Goal: Task Accomplishment & Management: Manage account settings

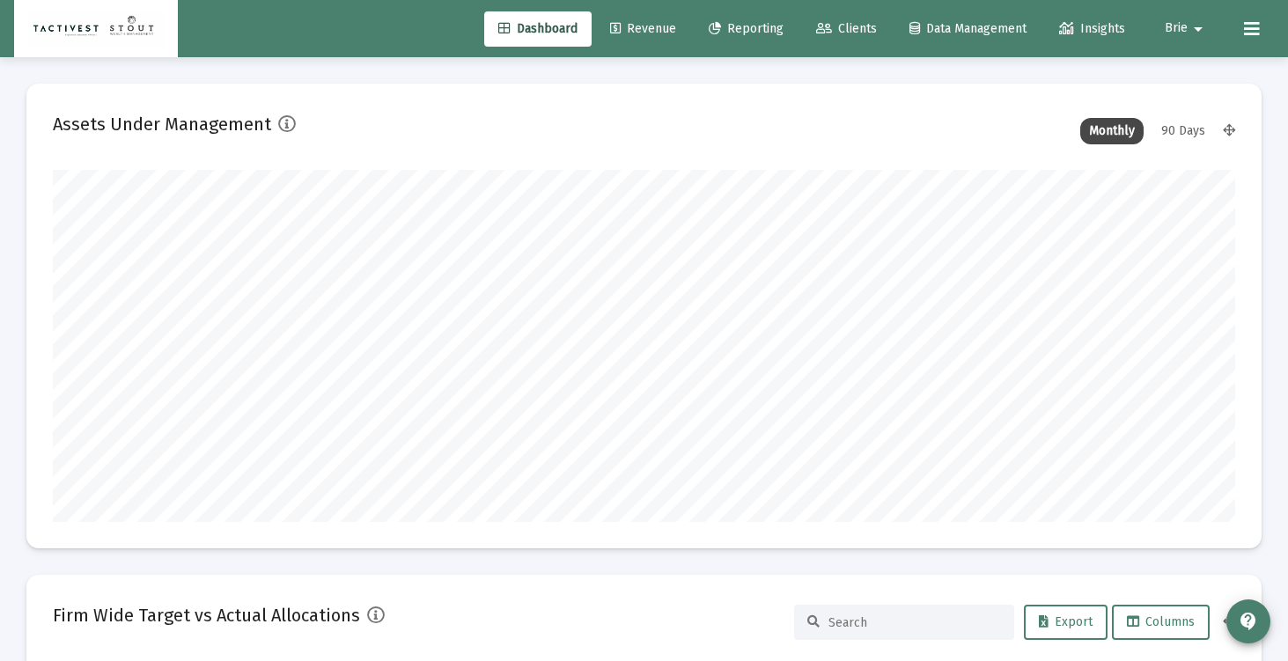
scroll to position [352, 637]
click at [648, 26] on span "Revenue" at bounding box center [643, 28] width 66 height 15
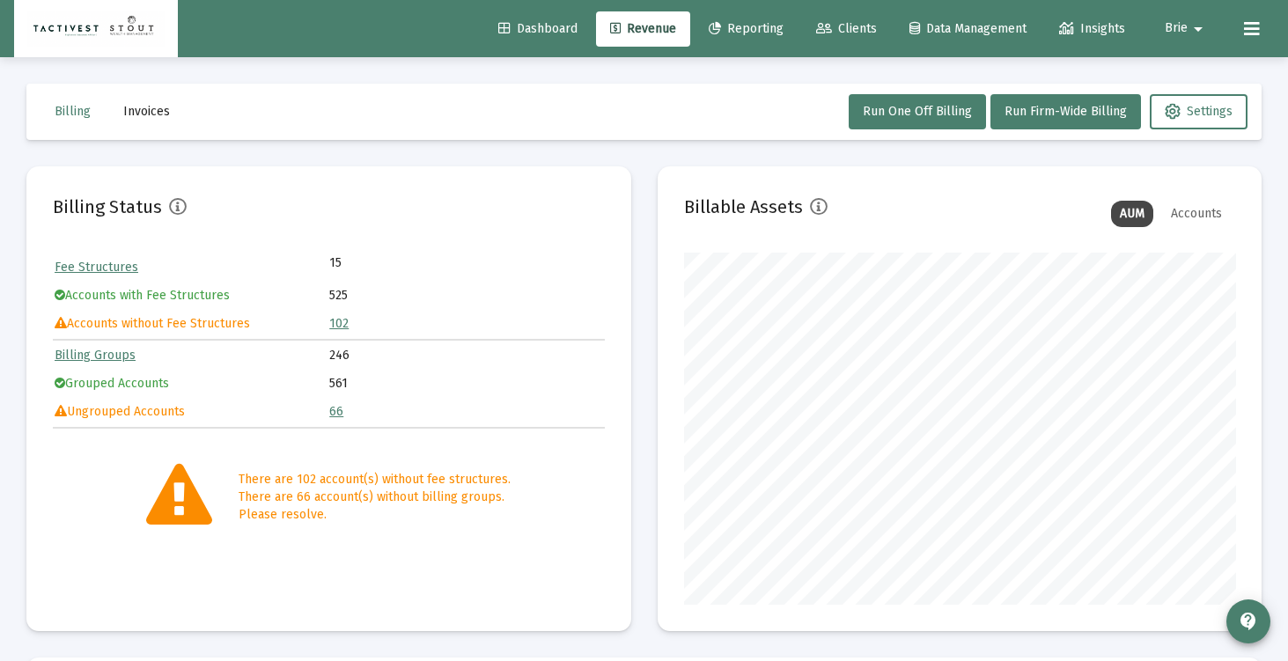
scroll to position [352, 551]
click at [833, 27] on span "Clients" at bounding box center [846, 28] width 61 height 15
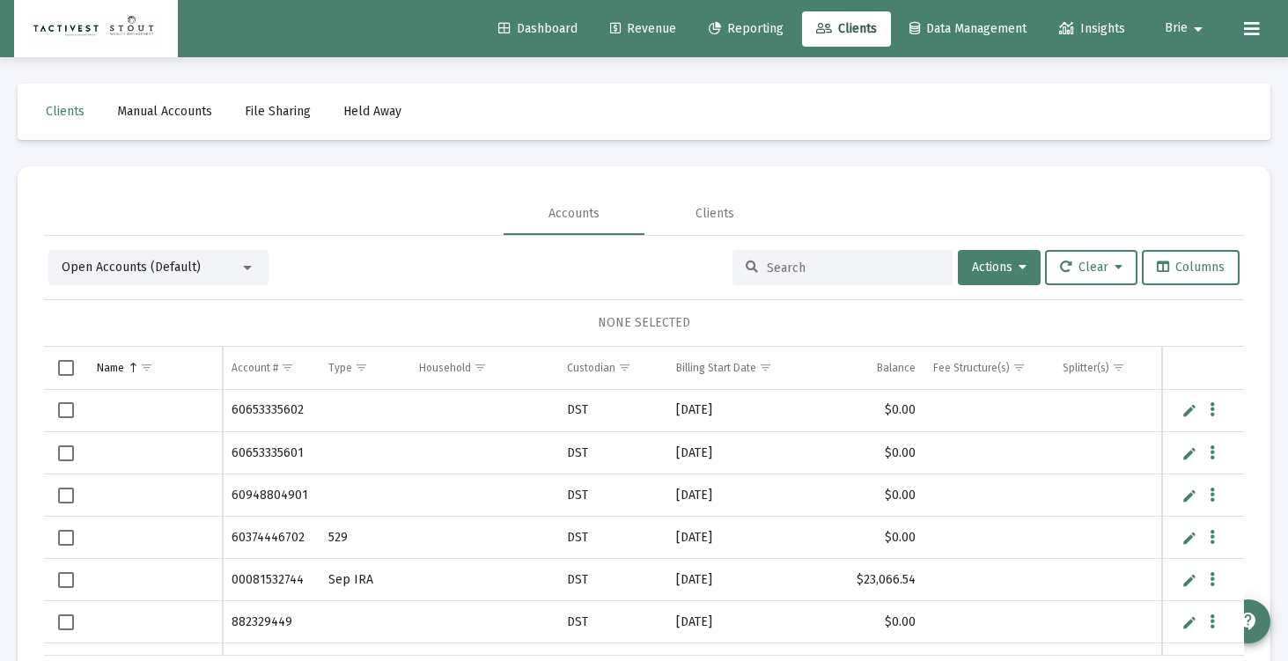
click at [1185, 22] on span "Brie" at bounding box center [1176, 28] width 23 height 15
click at [1185, 22] on div at bounding box center [644, 330] width 1288 height 661
click at [781, 273] on input at bounding box center [853, 268] width 173 height 15
type input "arden"
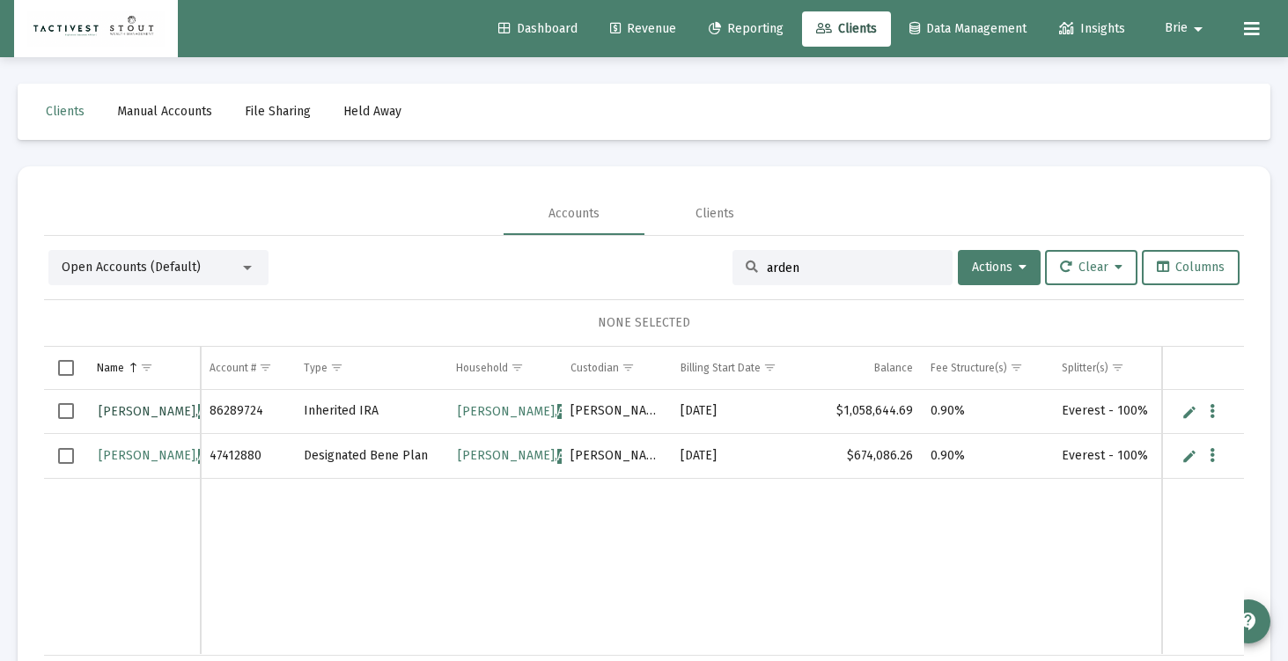
click at [198, 413] on span "Arden" at bounding box center [214, 411] width 33 height 15
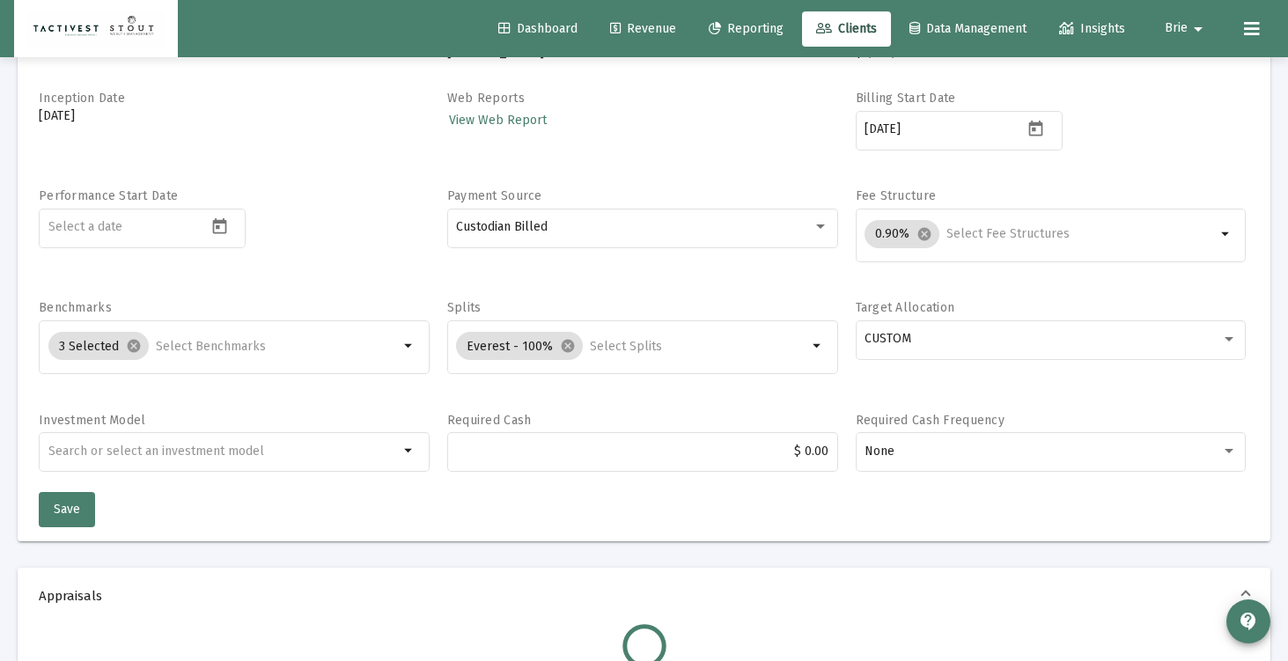
scroll to position [270, 0]
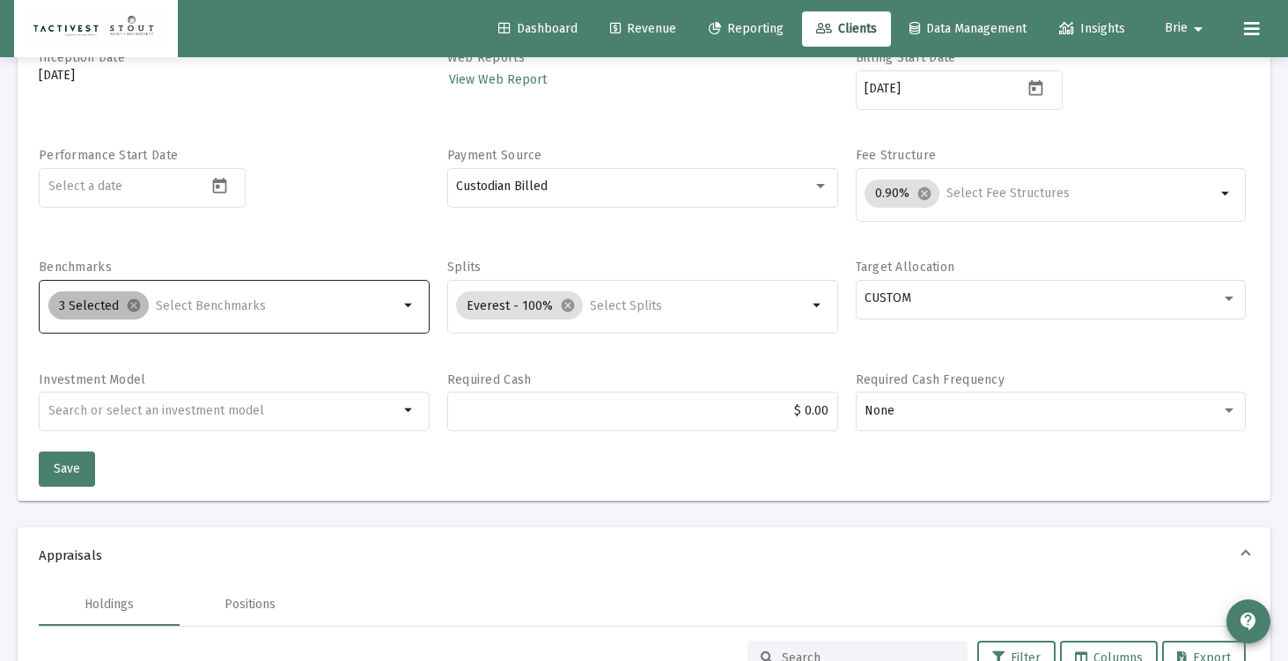
click at [181, 321] on div "3 Selected cancel" at bounding box center [224, 305] width 358 height 35
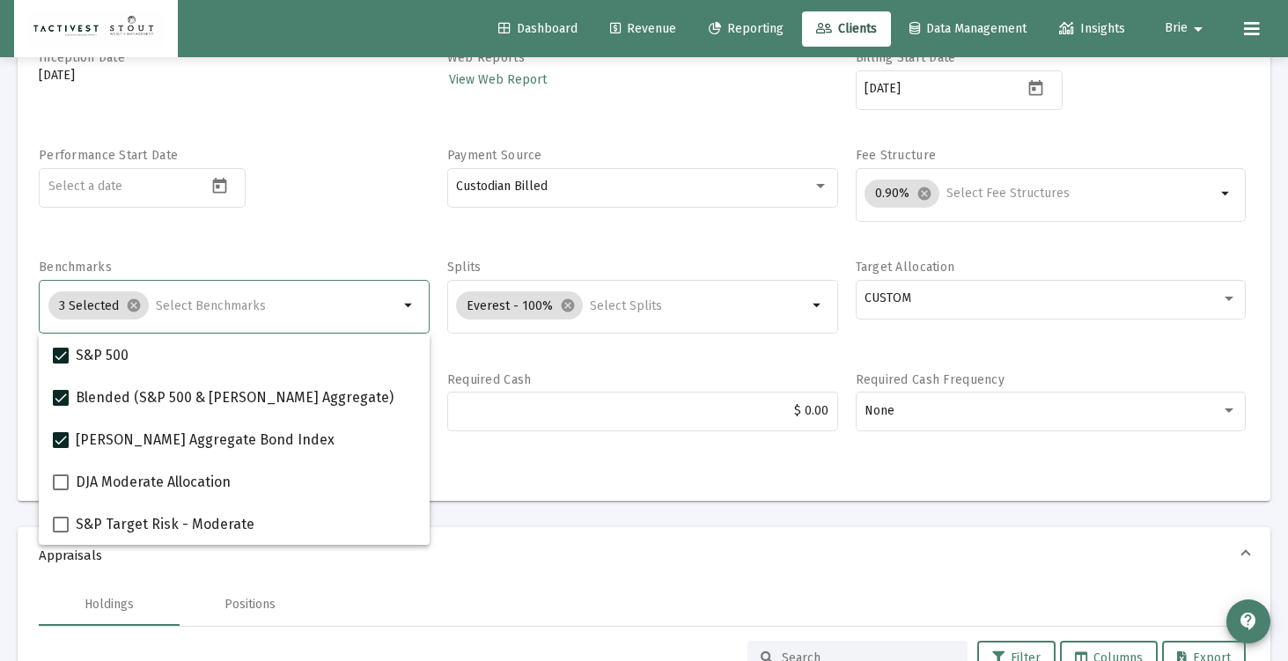
click at [199, 309] on input "Selection" at bounding box center [278, 306] width 244 height 14
click at [200, 308] on input "Selection" at bounding box center [278, 306] width 244 height 14
click at [400, 307] on mat-icon "arrow_drop_down" at bounding box center [409, 305] width 21 height 21
click at [378, 247] on div "Account Name [PERSON_NAME] Inherited IRA Account Number [FINANCIAL_ID] Account …" at bounding box center [644, 187] width 1211 height 529
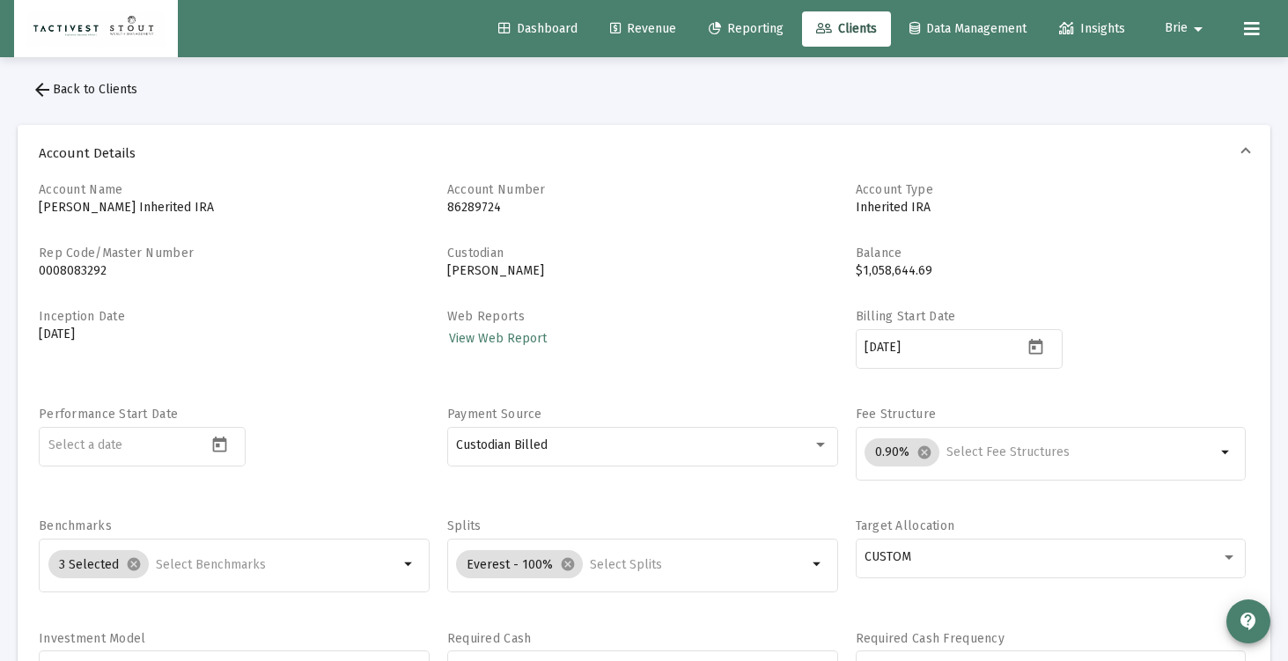
scroll to position [0, 0]
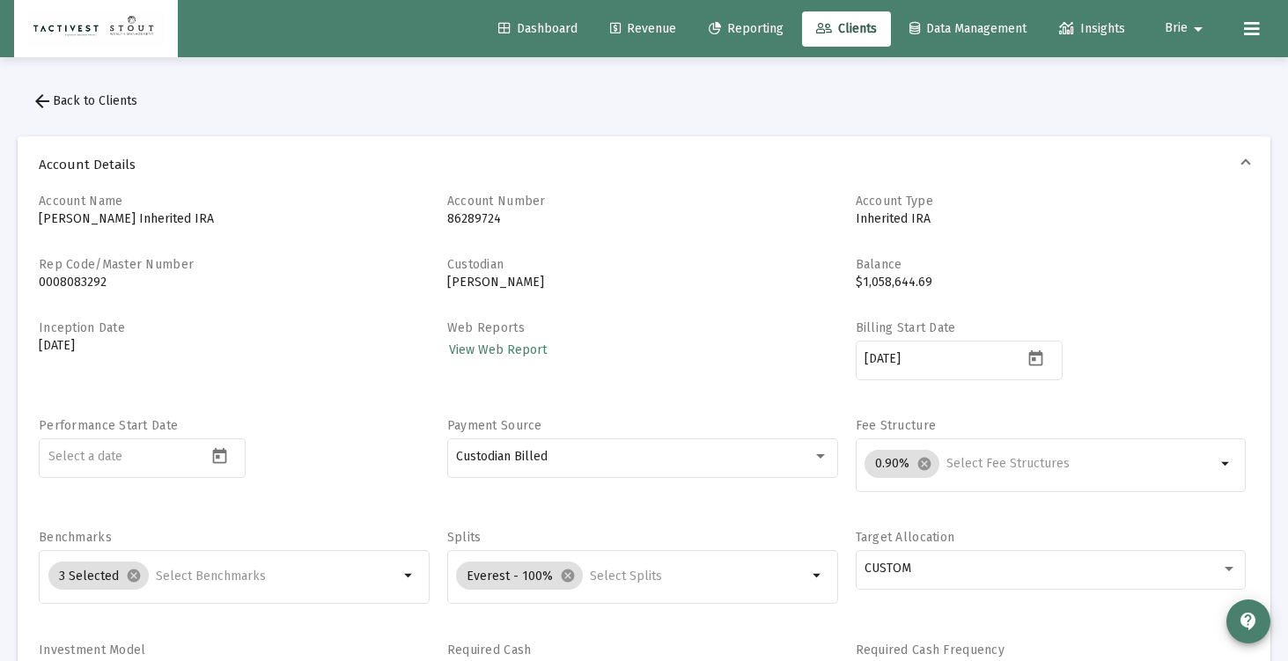
click at [857, 25] on span "Clients" at bounding box center [846, 28] width 61 height 15
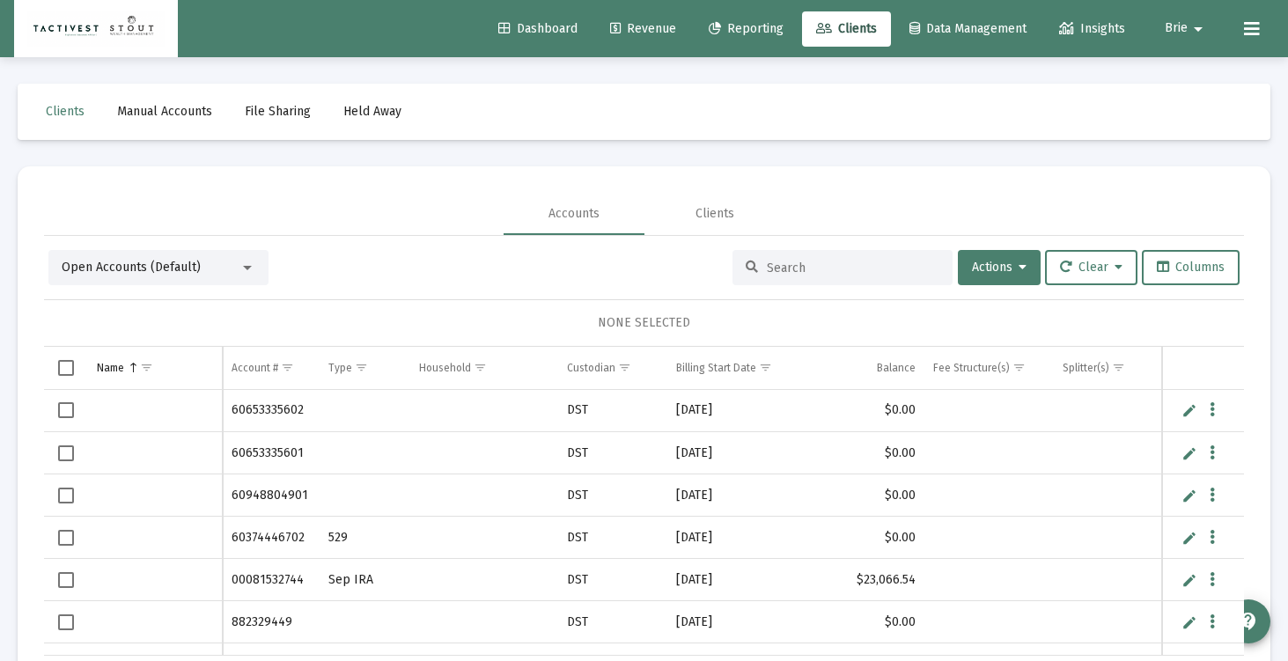
click at [796, 283] on div at bounding box center [843, 267] width 220 height 35
click at [796, 268] on input at bounding box center [853, 268] width 173 height 15
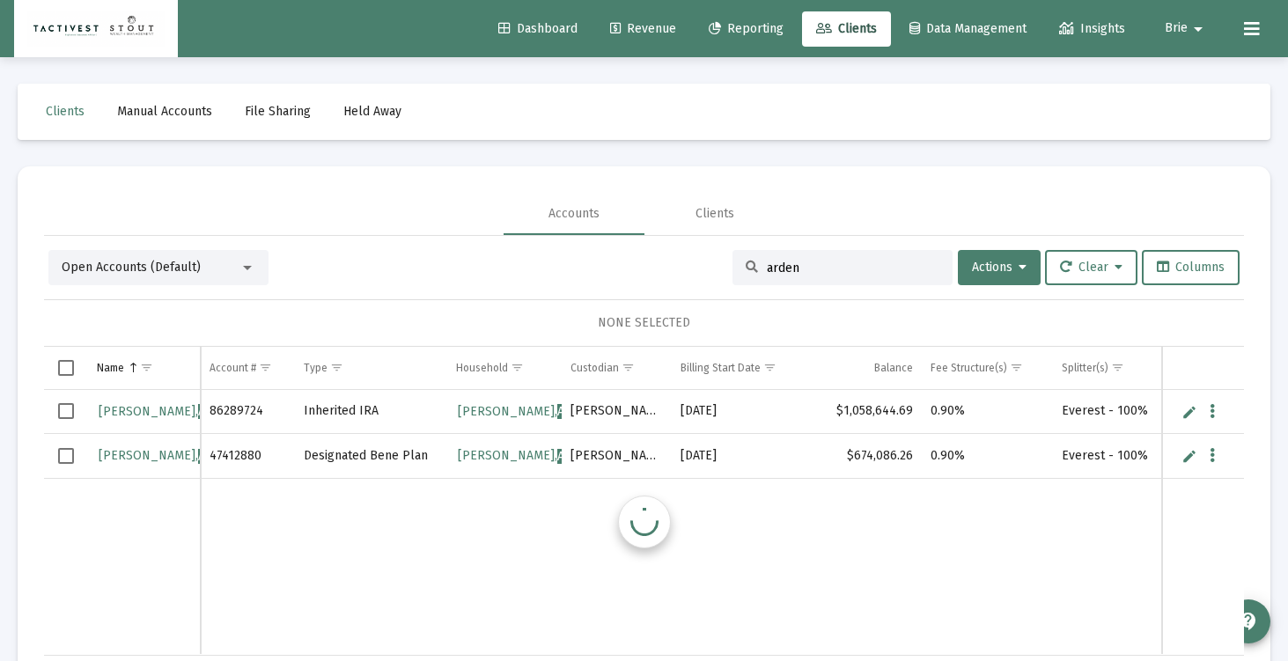
type input "arden"
click at [494, 413] on span "[PERSON_NAME]" at bounding box center [524, 411] width 133 height 15
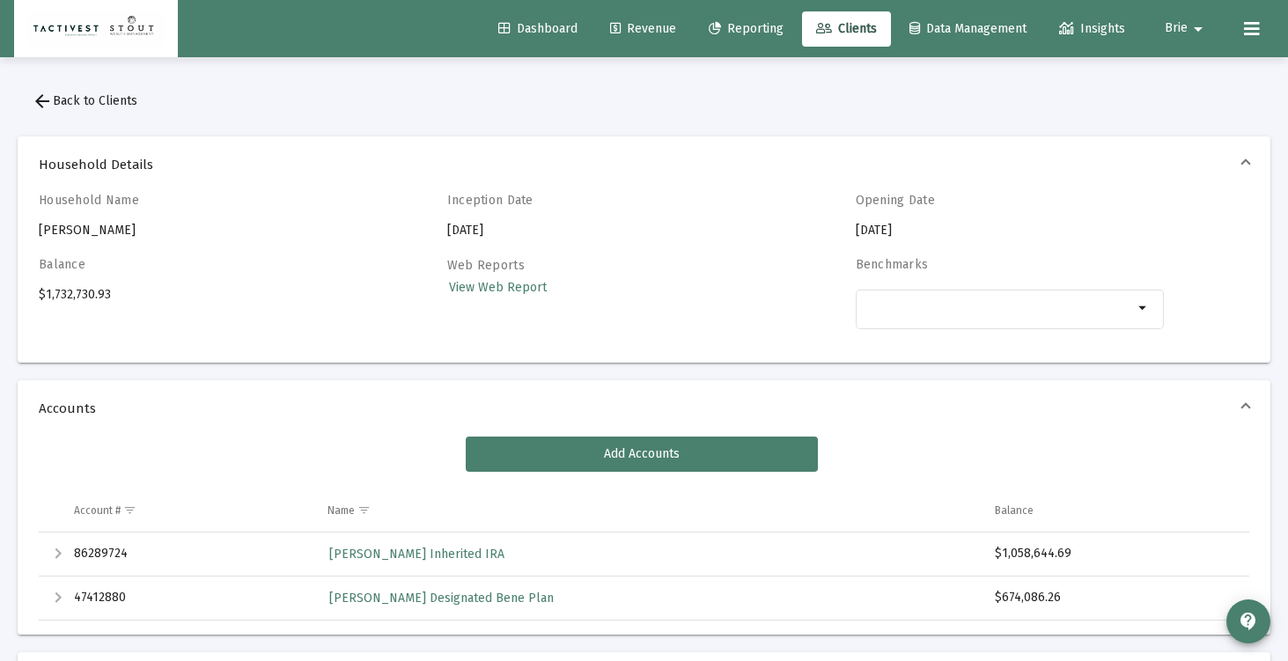
click at [992, 23] on span "Data Management" at bounding box center [968, 28] width 117 height 15
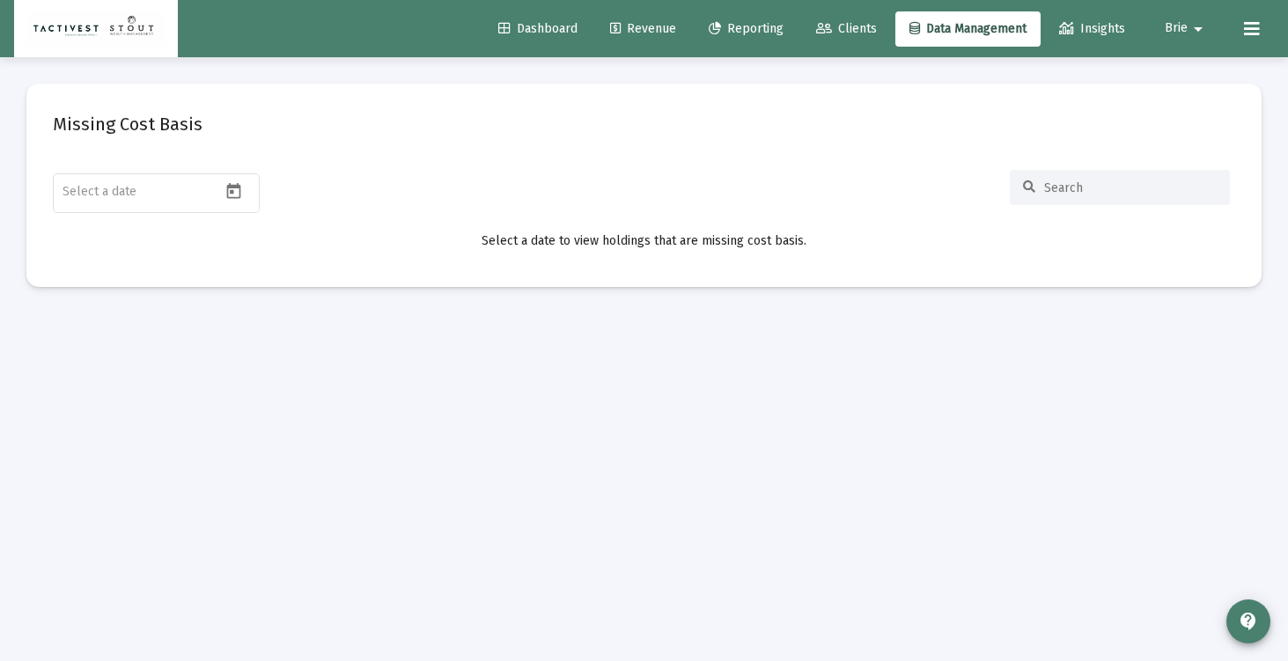
click at [1176, 23] on span "Brie" at bounding box center [1176, 28] width 23 height 15
click at [1196, 61] on span "Settings" at bounding box center [1209, 75] width 52 height 42
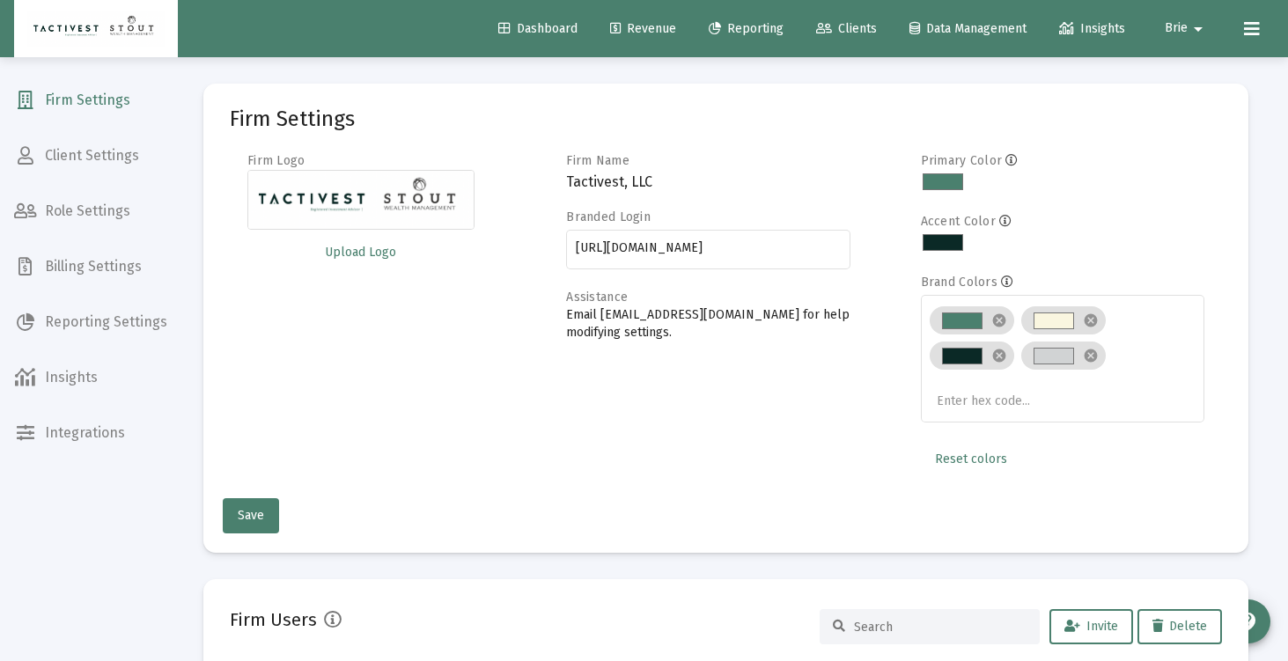
click at [86, 265] on span "Billing Settings" at bounding box center [90, 267] width 181 height 42
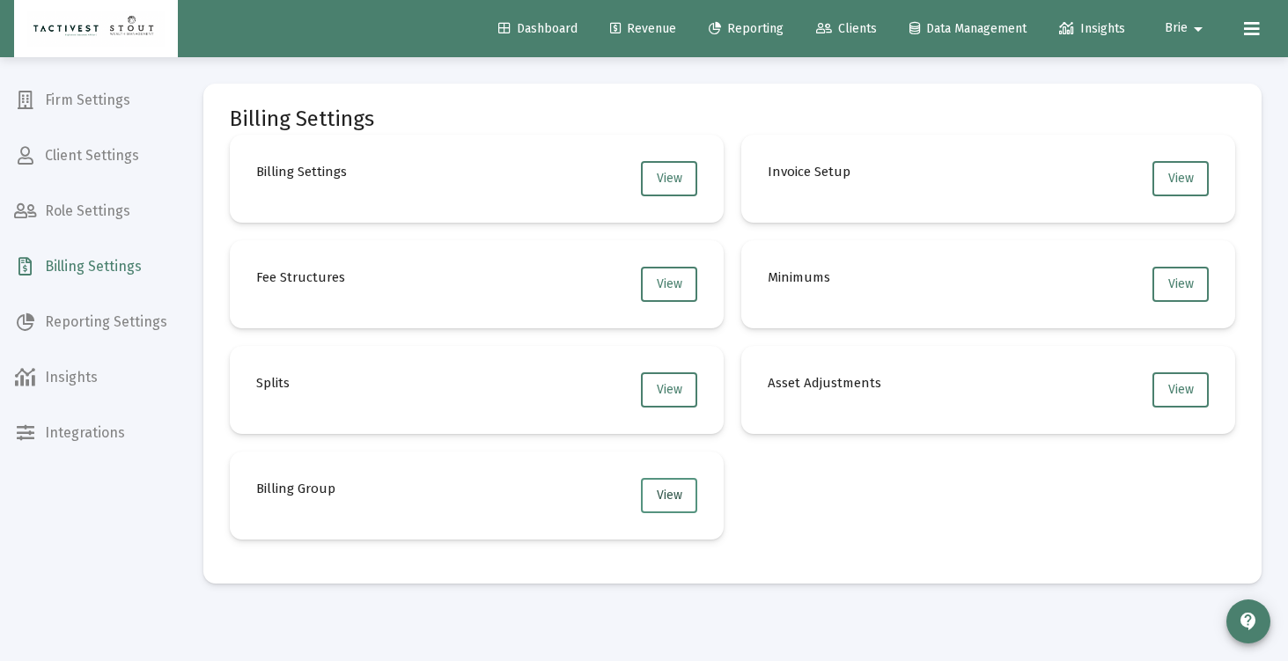
click at [679, 489] on span "View" at bounding box center [670, 495] width 26 height 15
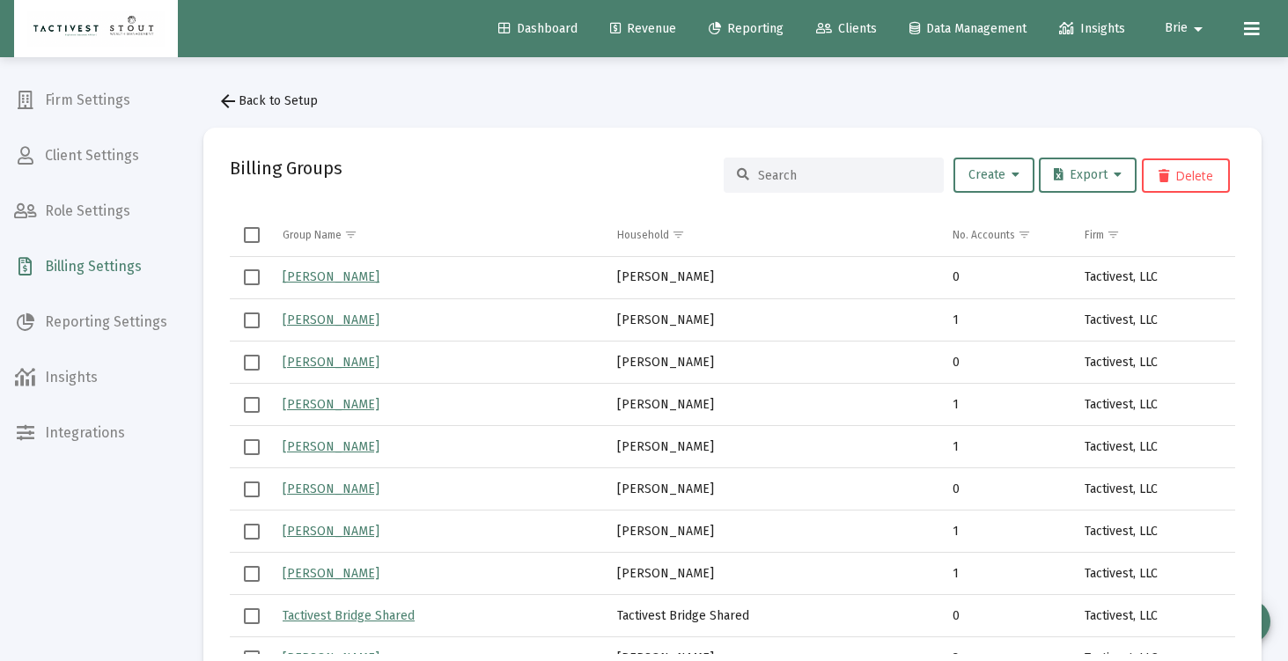
click at [250, 111] on button "arrow_back Back to Setup" at bounding box center [267, 101] width 129 height 35
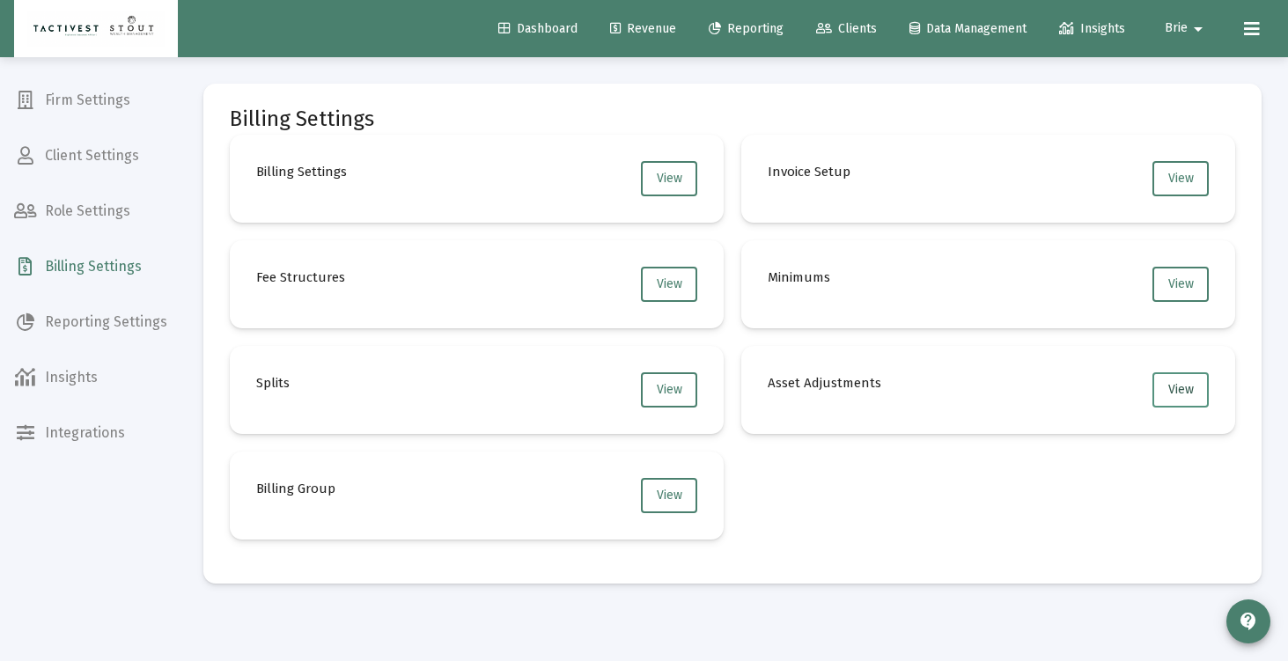
click at [1178, 388] on span "View" at bounding box center [1182, 389] width 26 height 15
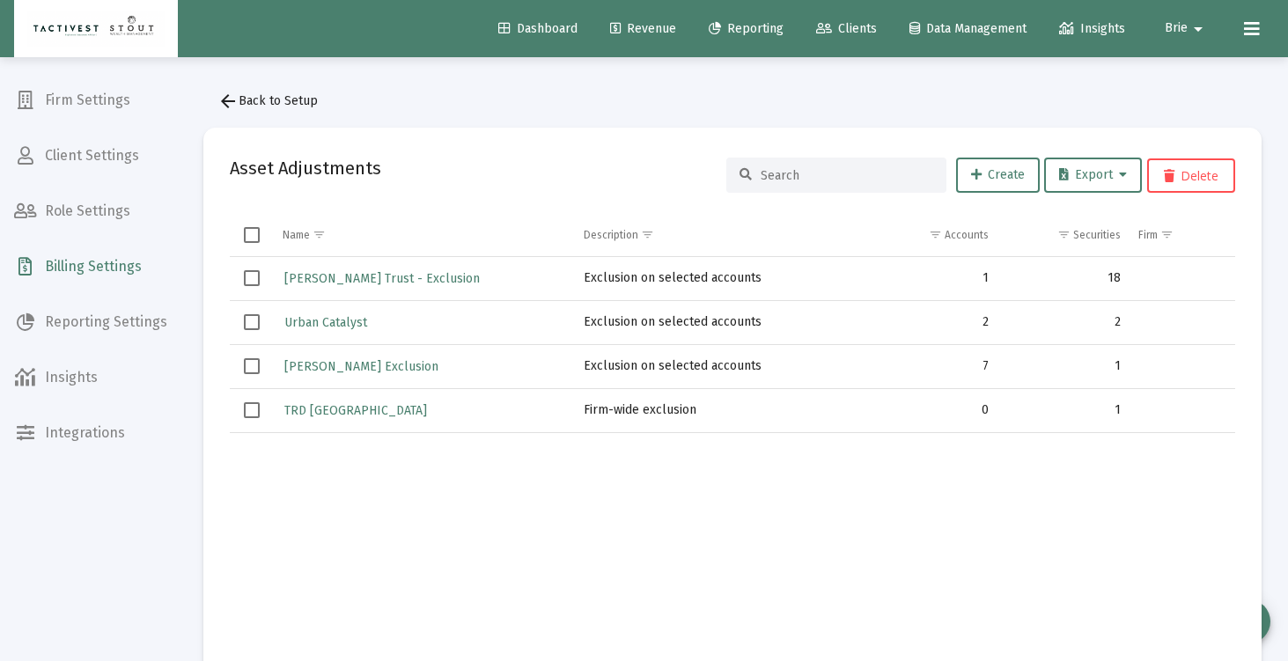
click at [272, 97] on span "arrow_back Back to Setup" at bounding box center [268, 100] width 100 height 15
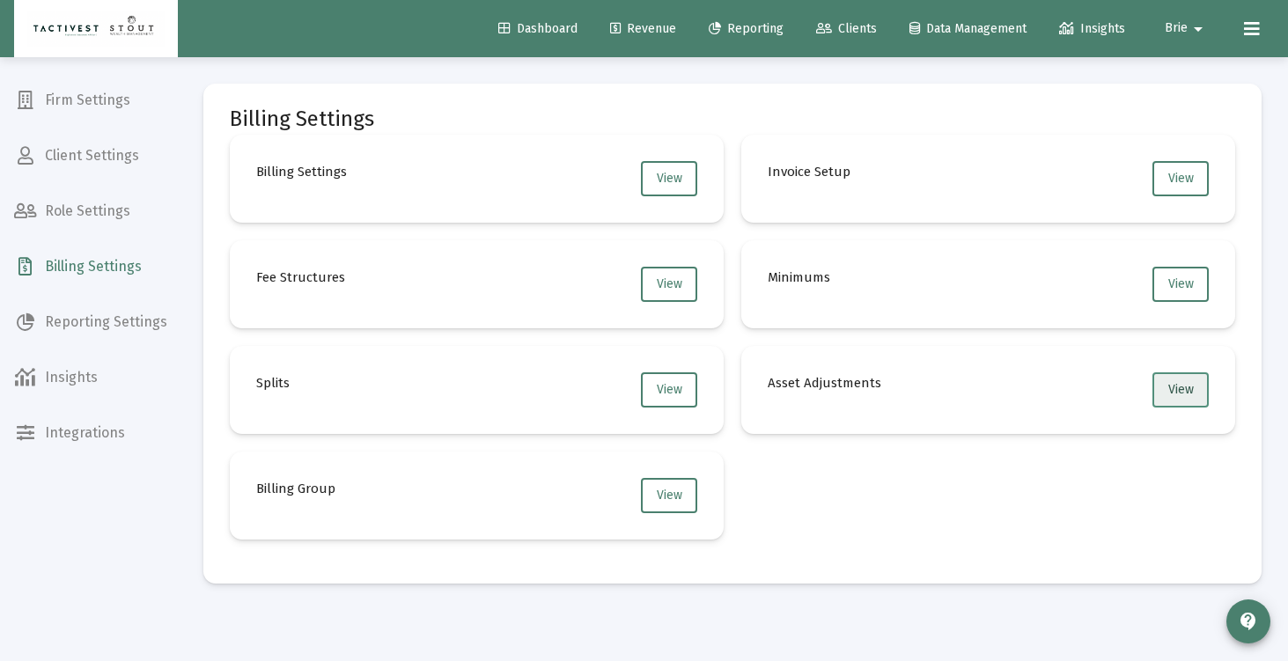
click at [1169, 380] on button "View" at bounding box center [1181, 389] width 56 height 35
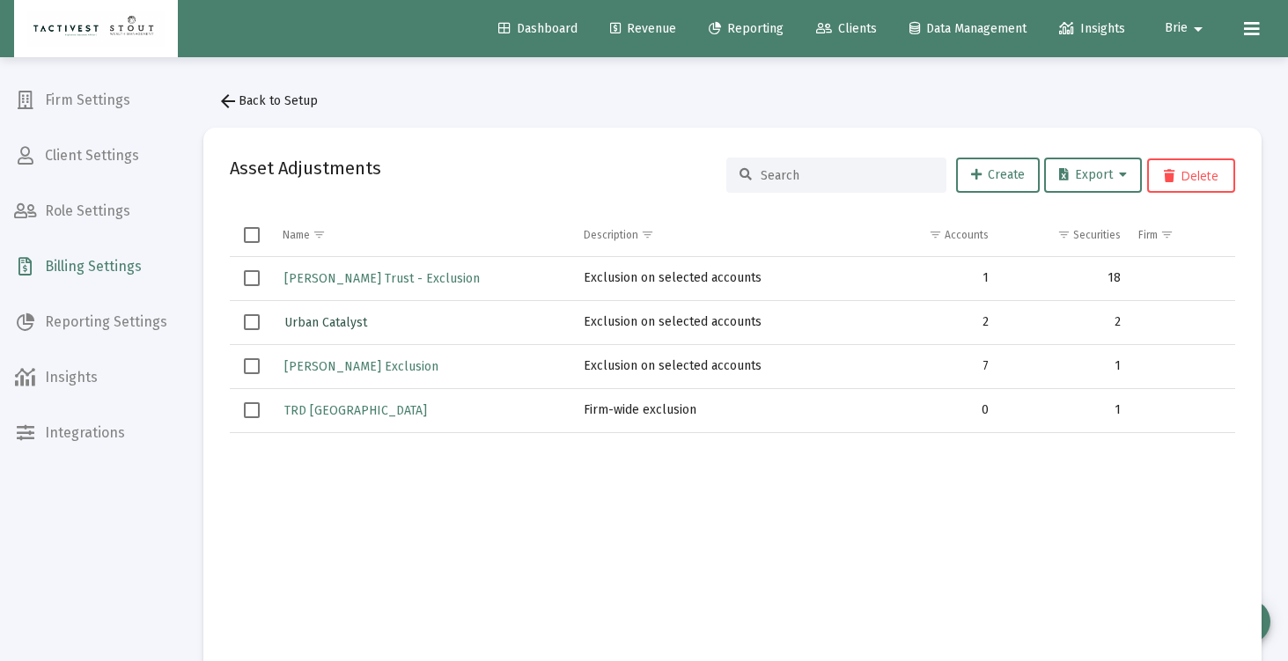
click at [338, 320] on span "Urban Catalyst" at bounding box center [325, 322] width 83 height 15
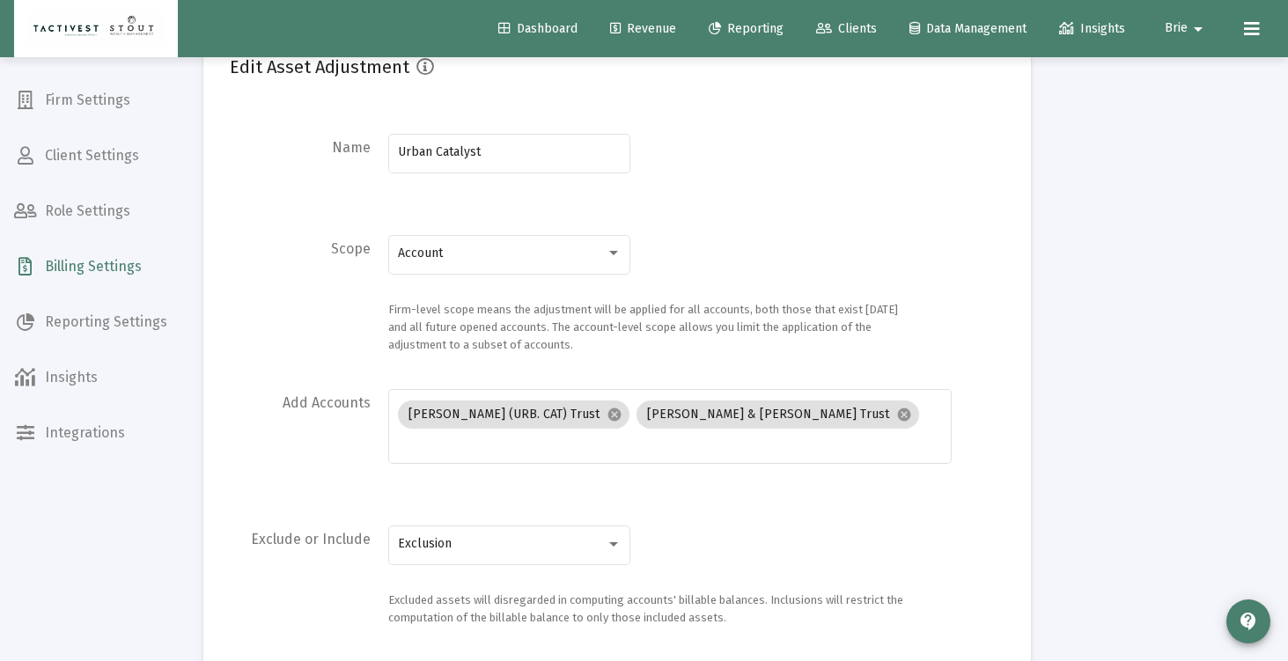
scroll to position [107, 0]
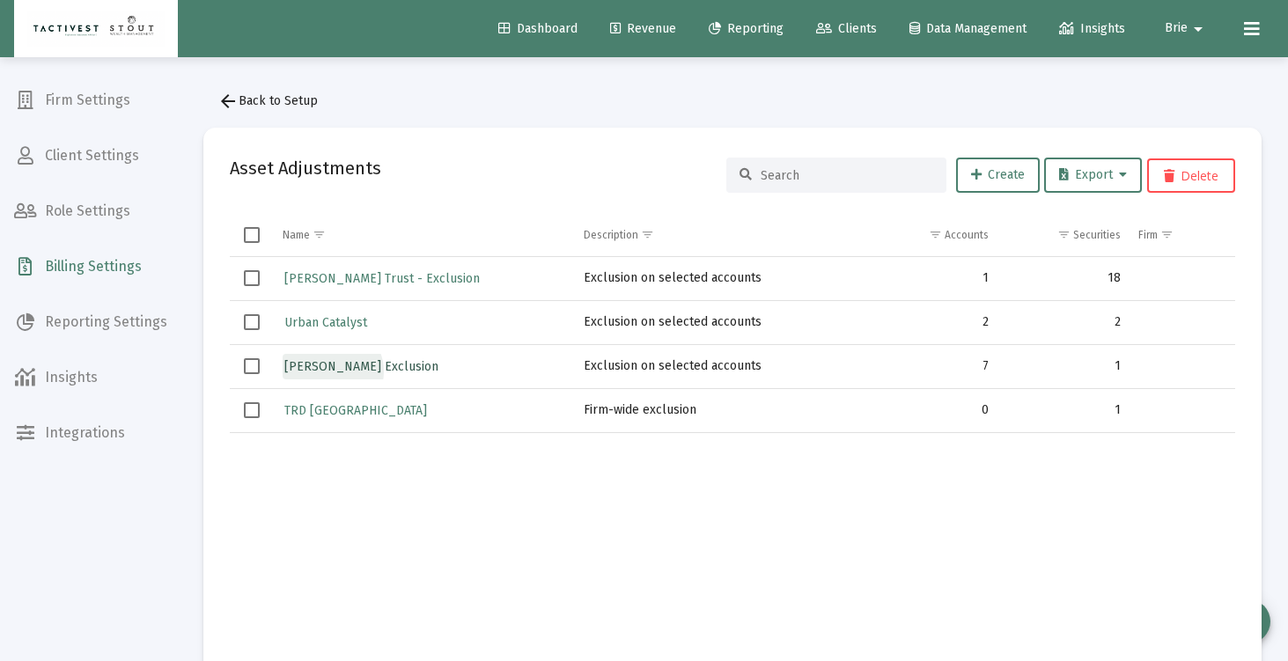
click at [331, 372] on span "[PERSON_NAME] Exclusion" at bounding box center [361, 366] width 154 height 15
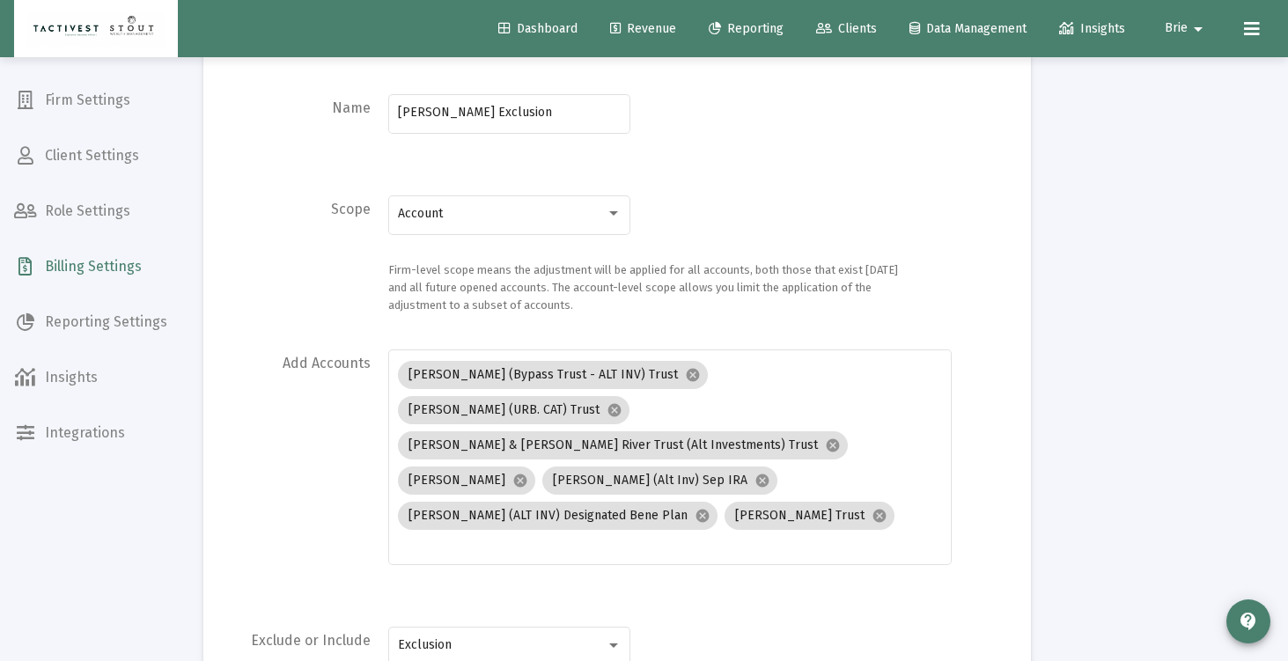
scroll to position [170, 0]
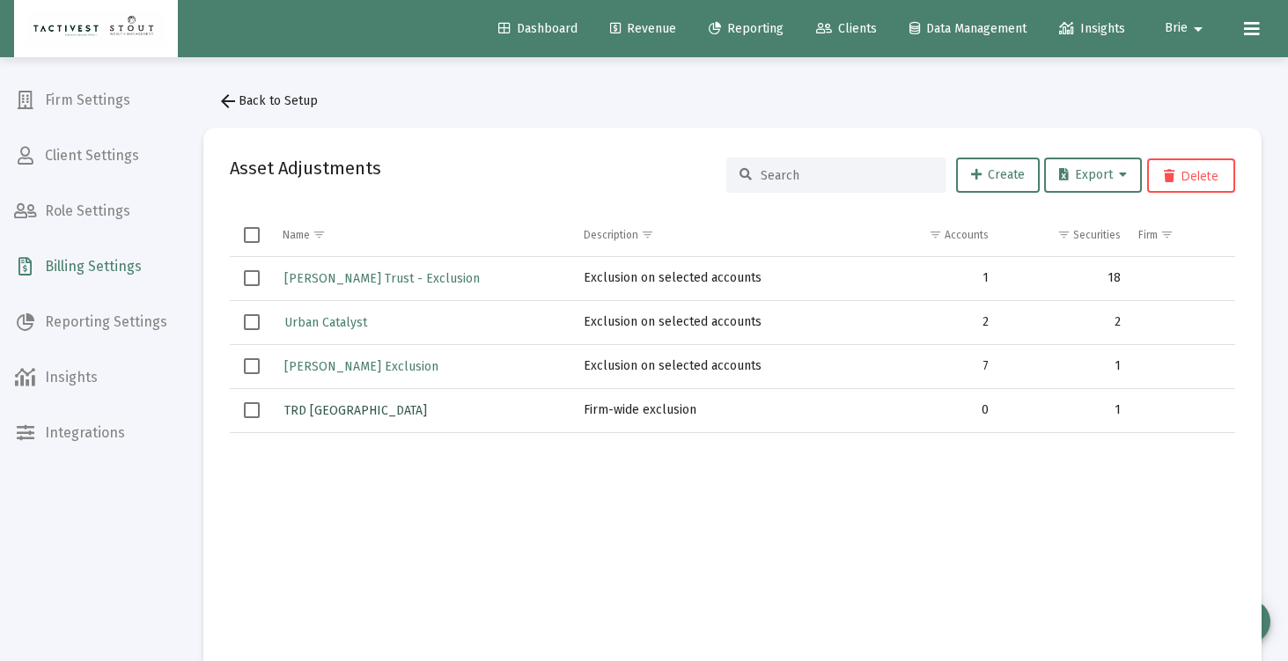
click at [325, 414] on span "TRD [GEOGRAPHIC_DATA]" at bounding box center [355, 410] width 143 height 15
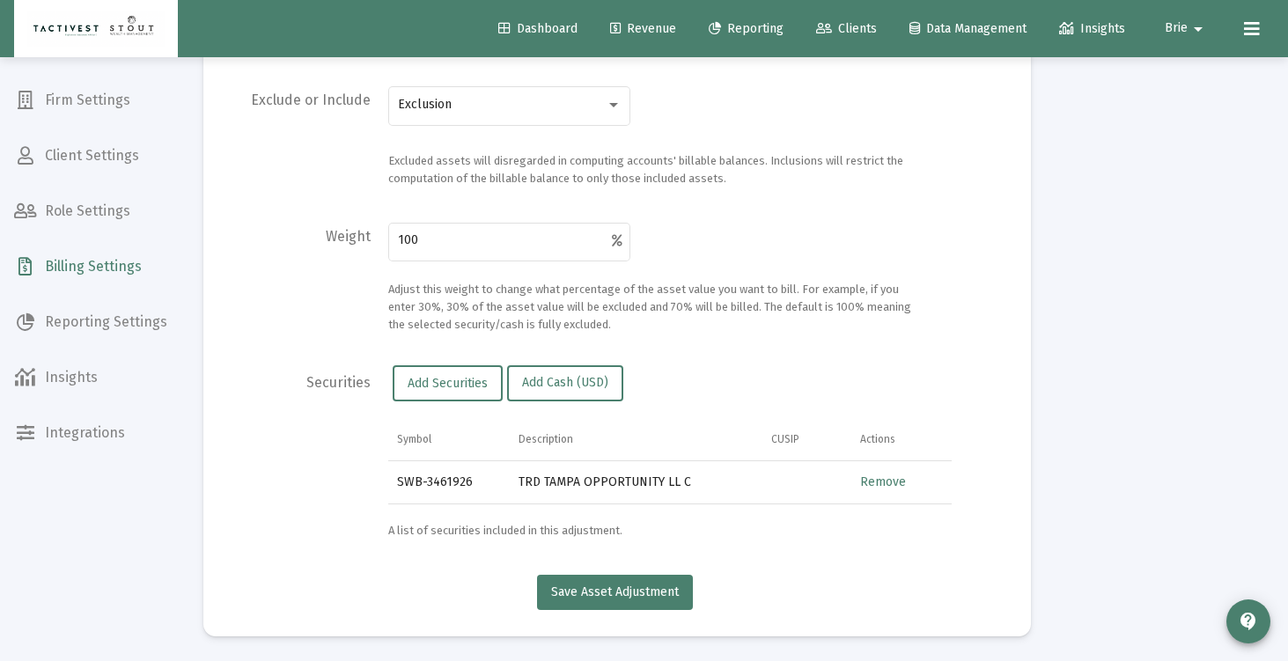
scroll to position [406, 0]
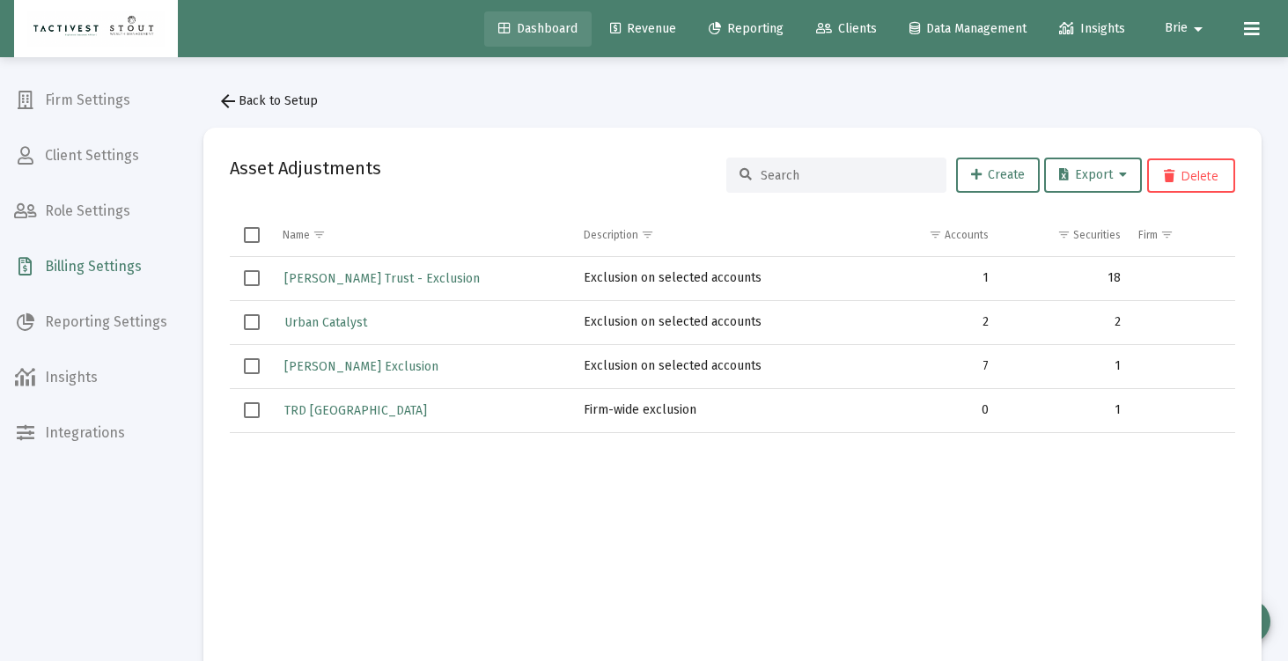
click at [537, 26] on span "Dashboard" at bounding box center [537, 28] width 79 height 15
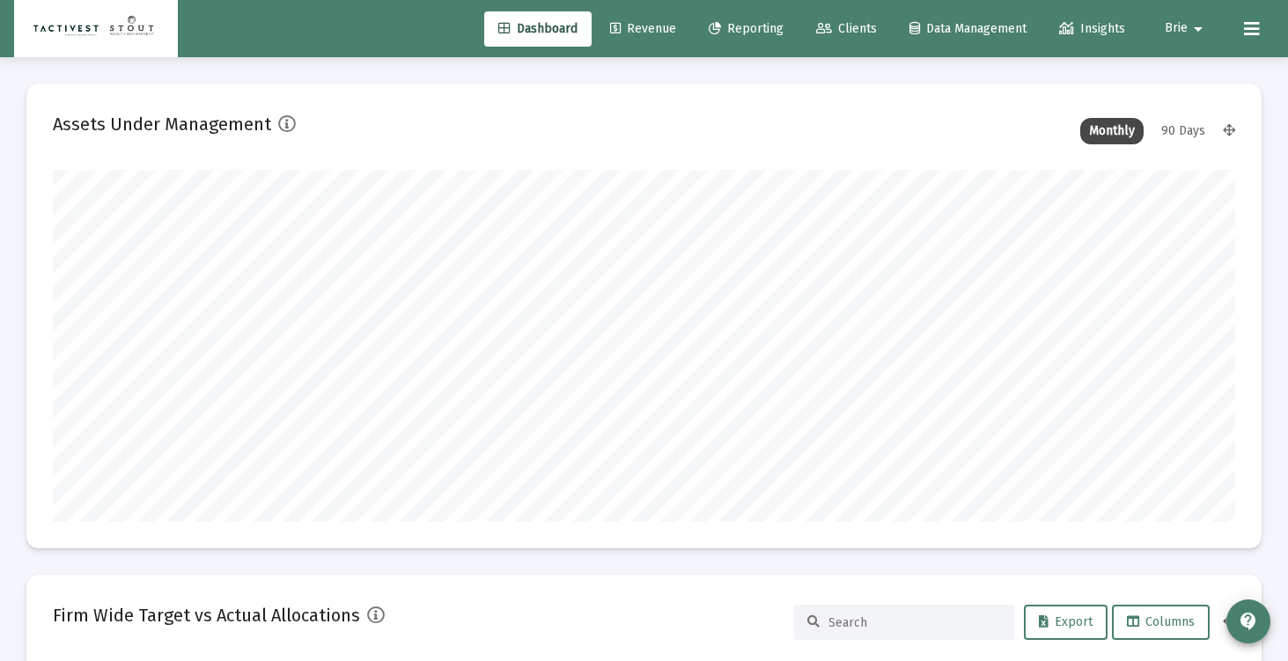
scroll to position [352, 637]
